Goal: Use online tool/utility

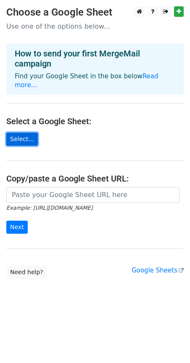
click at [20, 133] on link "Select..." at bounding box center [22, 139] width 32 height 13
click at [19, 133] on link "Select..." at bounding box center [22, 139] width 32 height 13
